Goal: Find specific page/section: Find specific page/section

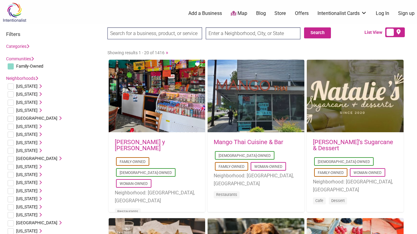
click at [246, 32] on input "text" at bounding box center [253, 33] width 95 height 12
type input "[GEOGRAPHIC_DATA]"
type input "Rochester mi"
click at [107, 27] on input "Search" at bounding box center [118, 33] width 23 height 13
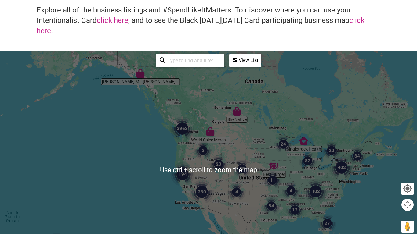
scroll to position [42, 0]
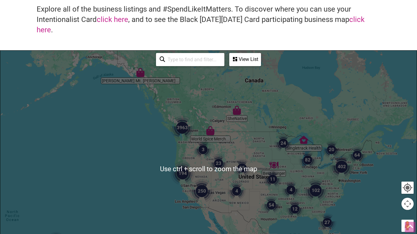
click at [252, 151] on div at bounding box center [208, 169] width 416 height 237
click at [312, 153] on img "82" at bounding box center [307, 160] width 23 height 23
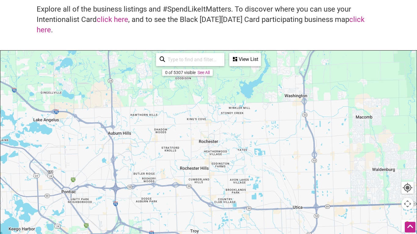
click at [249, 69] on div "To navigate, press the arrow keys." at bounding box center [208, 169] width 416 height 237
click at [250, 59] on div "View List" at bounding box center [245, 60] width 31 height 12
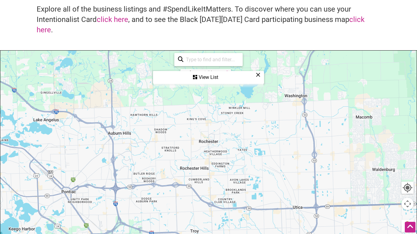
click at [259, 75] on icon at bounding box center [258, 75] width 5 height 0
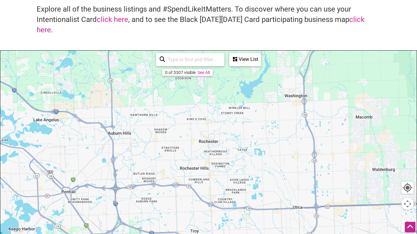
click at [207, 72] on link "See All" at bounding box center [203, 72] width 12 height 5
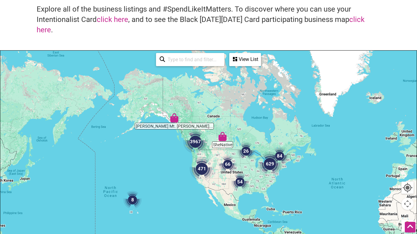
click at [251, 60] on div "View List" at bounding box center [245, 60] width 31 height 12
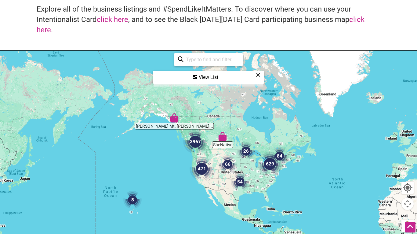
click at [249, 149] on img "26" at bounding box center [245, 151] width 23 height 23
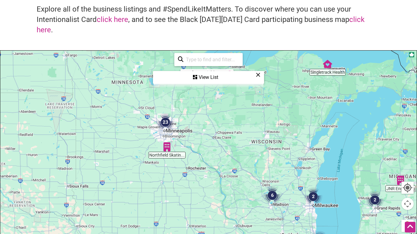
click at [382, 203] on img "2" at bounding box center [374, 199] width 23 height 23
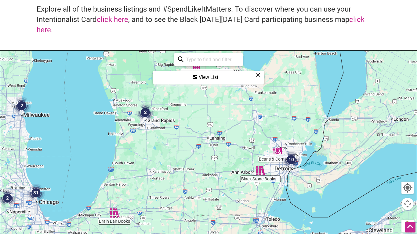
click at [260, 75] on icon at bounding box center [258, 75] width 5 height 0
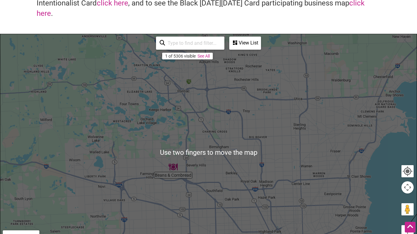
scroll to position [58, 0]
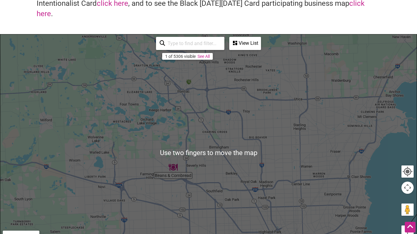
click at [189, 171] on div "To navigate, press the arrow keys." at bounding box center [208, 152] width 416 height 237
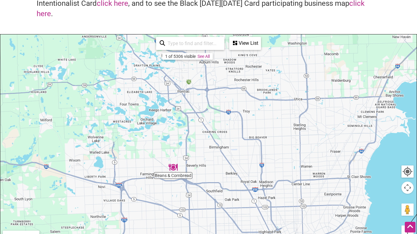
click at [173, 174] on img "Beans & Cornbread" at bounding box center [173, 167] width 14 height 14
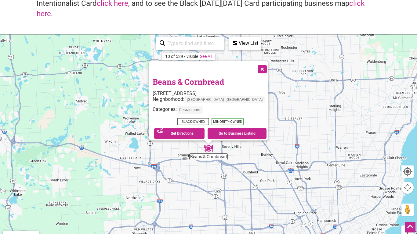
click at [257, 70] on button "Close" at bounding box center [261, 68] width 15 height 15
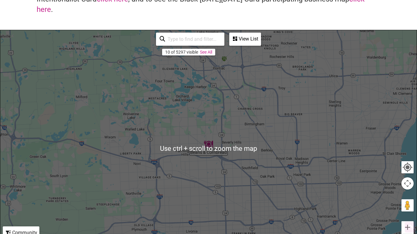
scroll to position [77, 0]
